Goal: Check status

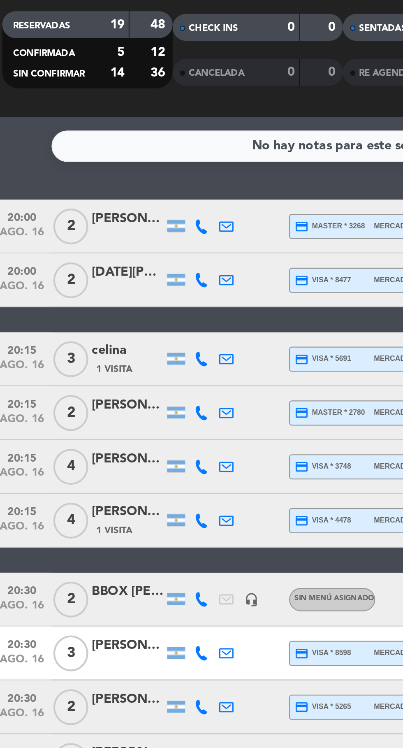
click at [98, 160] on icon at bounding box center [97, 161] width 7 height 7
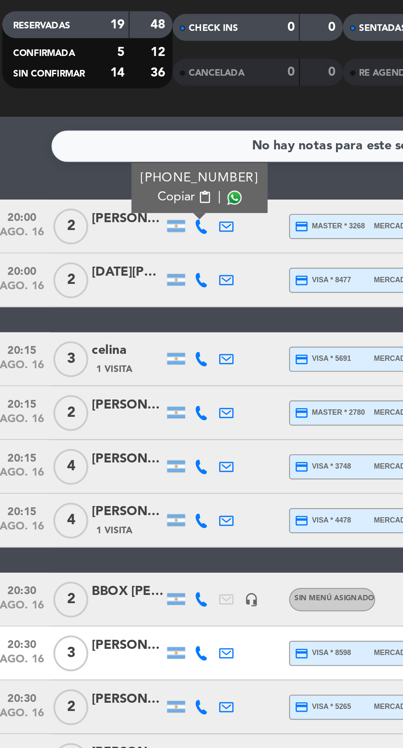
click at [114, 149] on span at bounding box center [112, 148] width 7 height 7
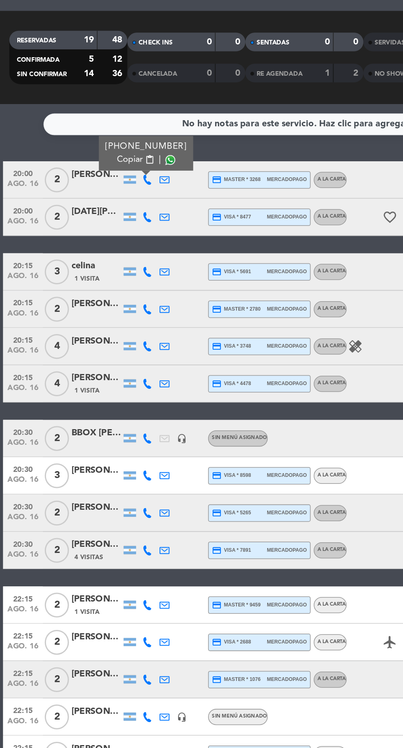
click at [111, 148] on span at bounding box center [112, 148] width 7 height 7
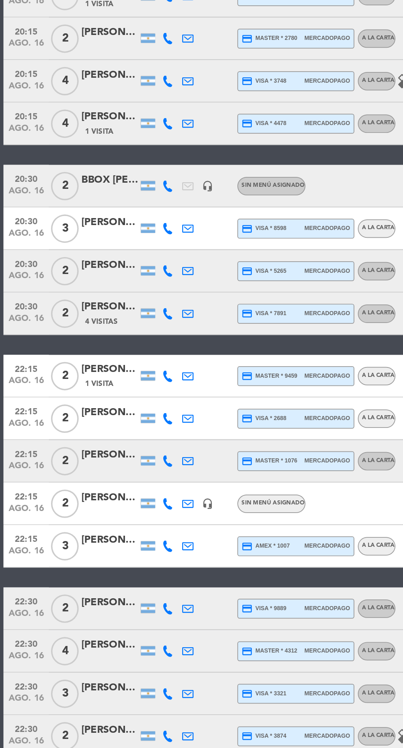
click at [97, 491] on icon at bounding box center [97, 492] width 7 height 7
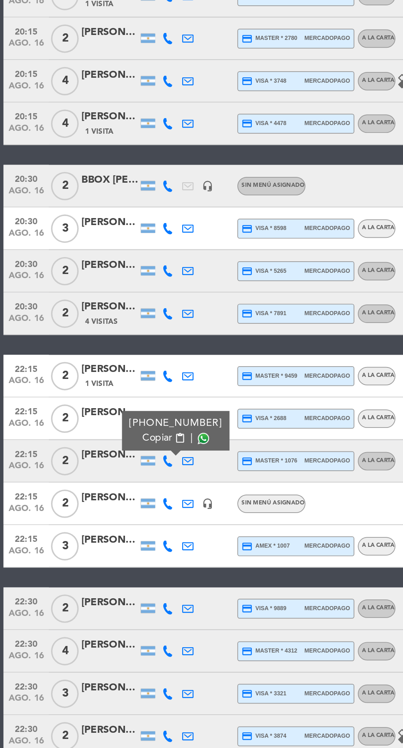
click at [115, 477] on span at bounding box center [118, 478] width 7 height 7
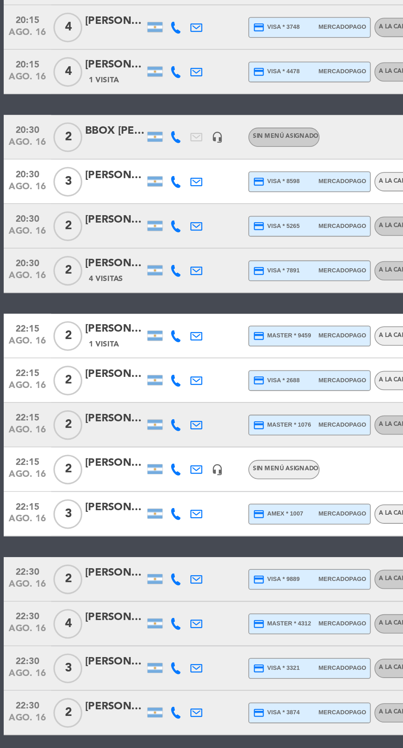
click at [99, 518] on icon at bounding box center [97, 516] width 7 height 7
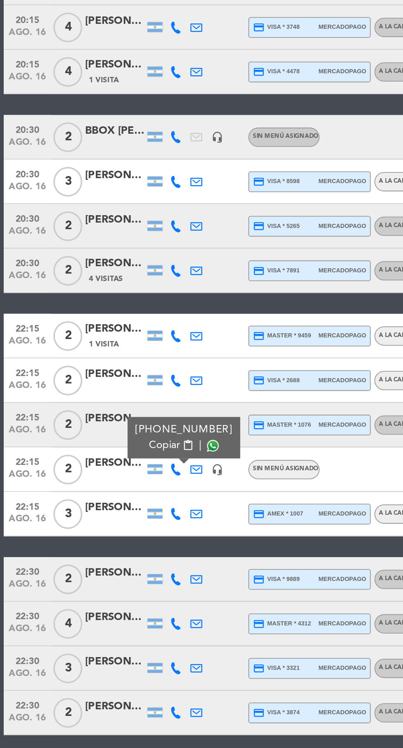
click at [115, 505] on span at bounding box center [118, 503] width 7 height 7
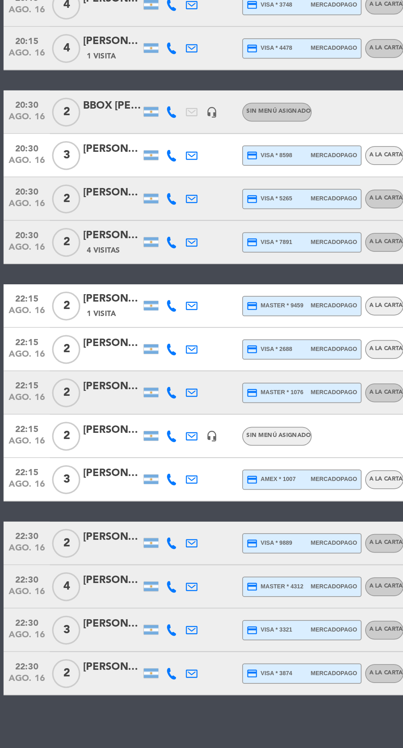
click at [97, 601] on icon at bounding box center [97, 602] width 7 height 7
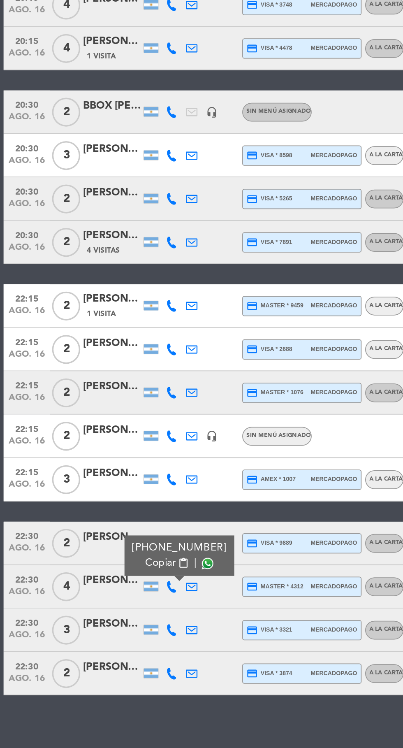
click at [115, 588] on span at bounding box center [118, 589] width 7 height 7
